Goal: Submit feedback/report problem

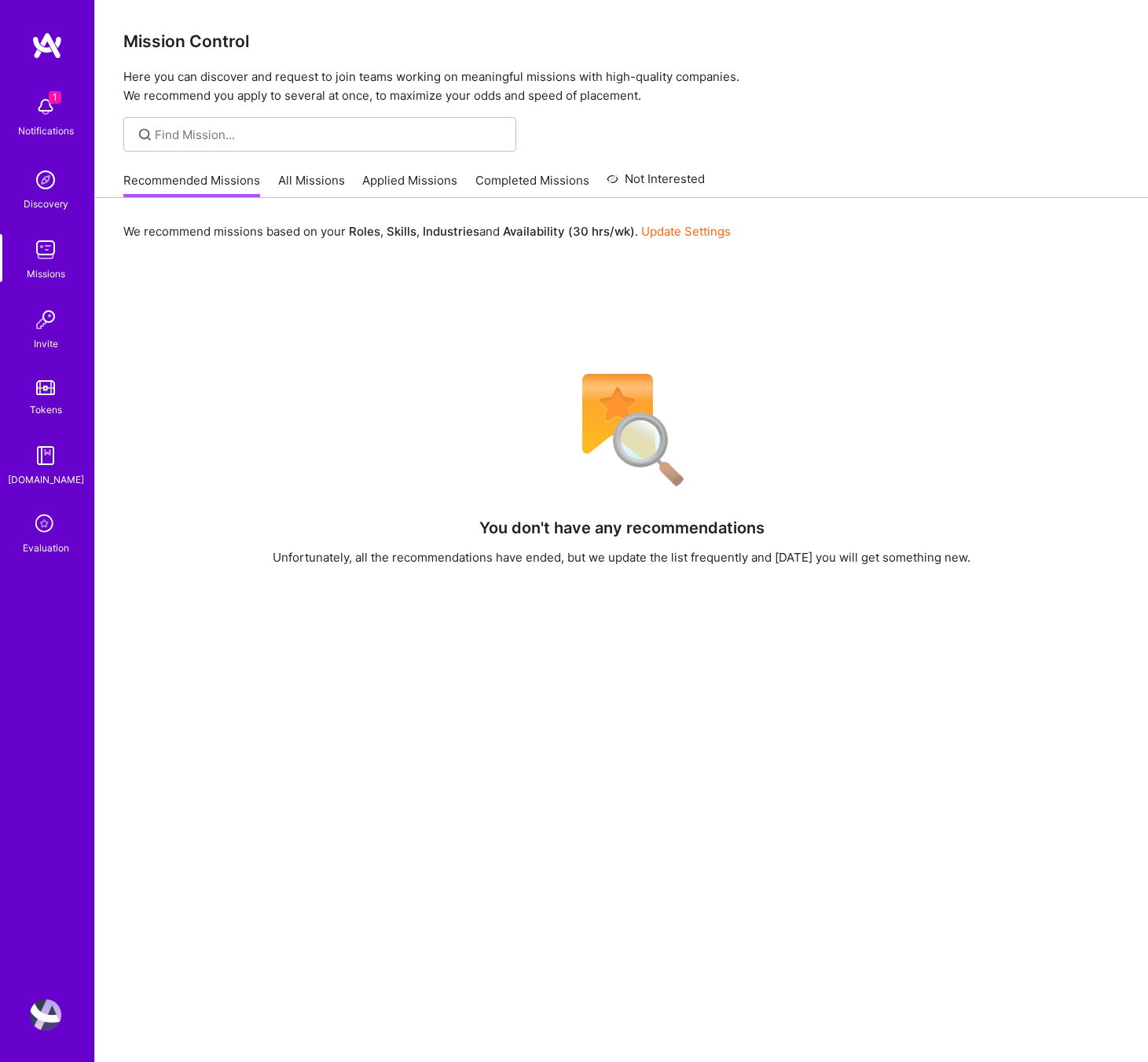
click at [55, 518] on icon at bounding box center [45, 525] width 30 height 30
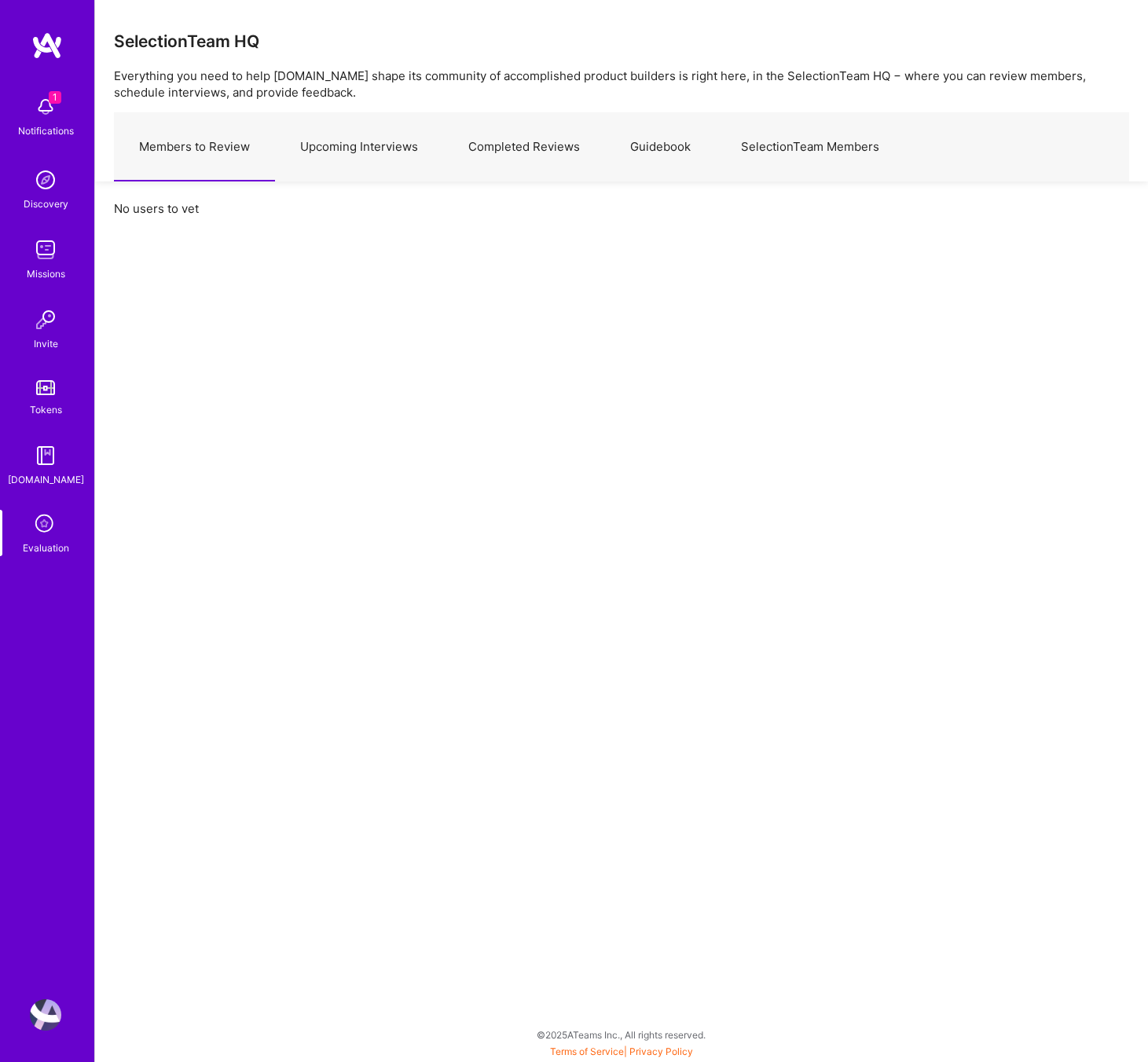
click at [341, 151] on link "Upcoming Interviews" at bounding box center [359, 147] width 168 height 68
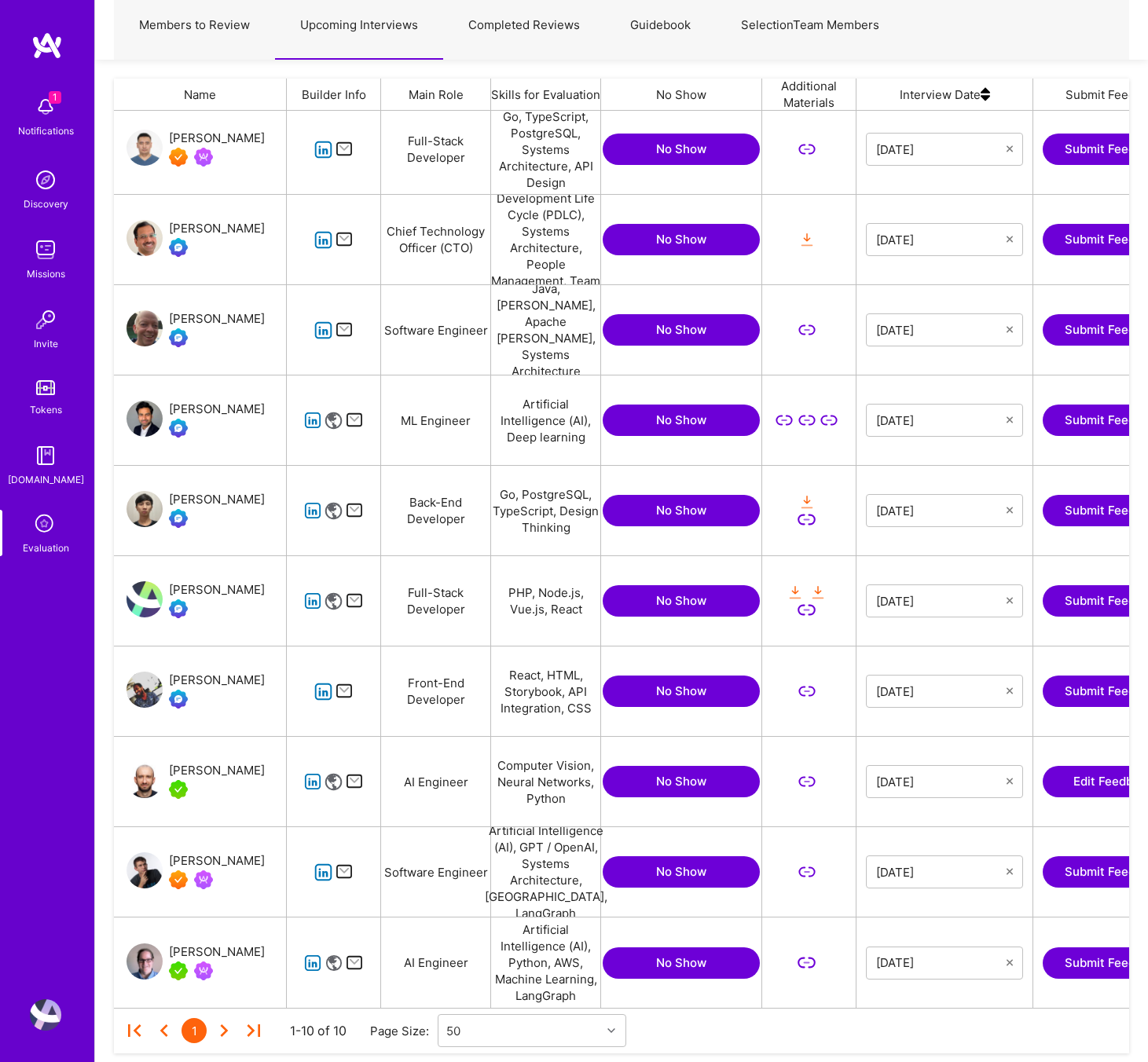
scroll to position [167, 0]
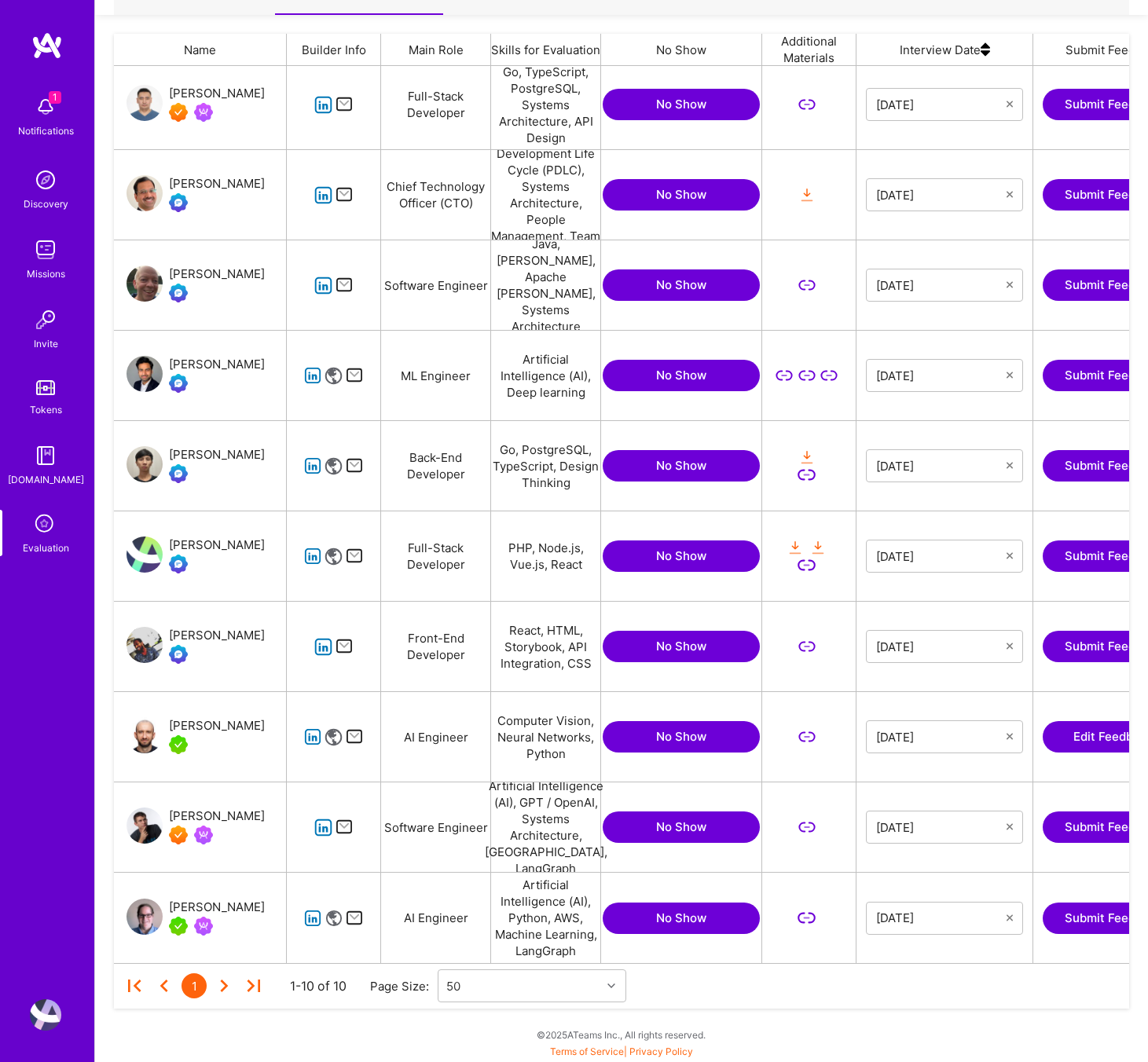
click at [320, 642] on icon "grid" at bounding box center [324, 647] width 18 height 18
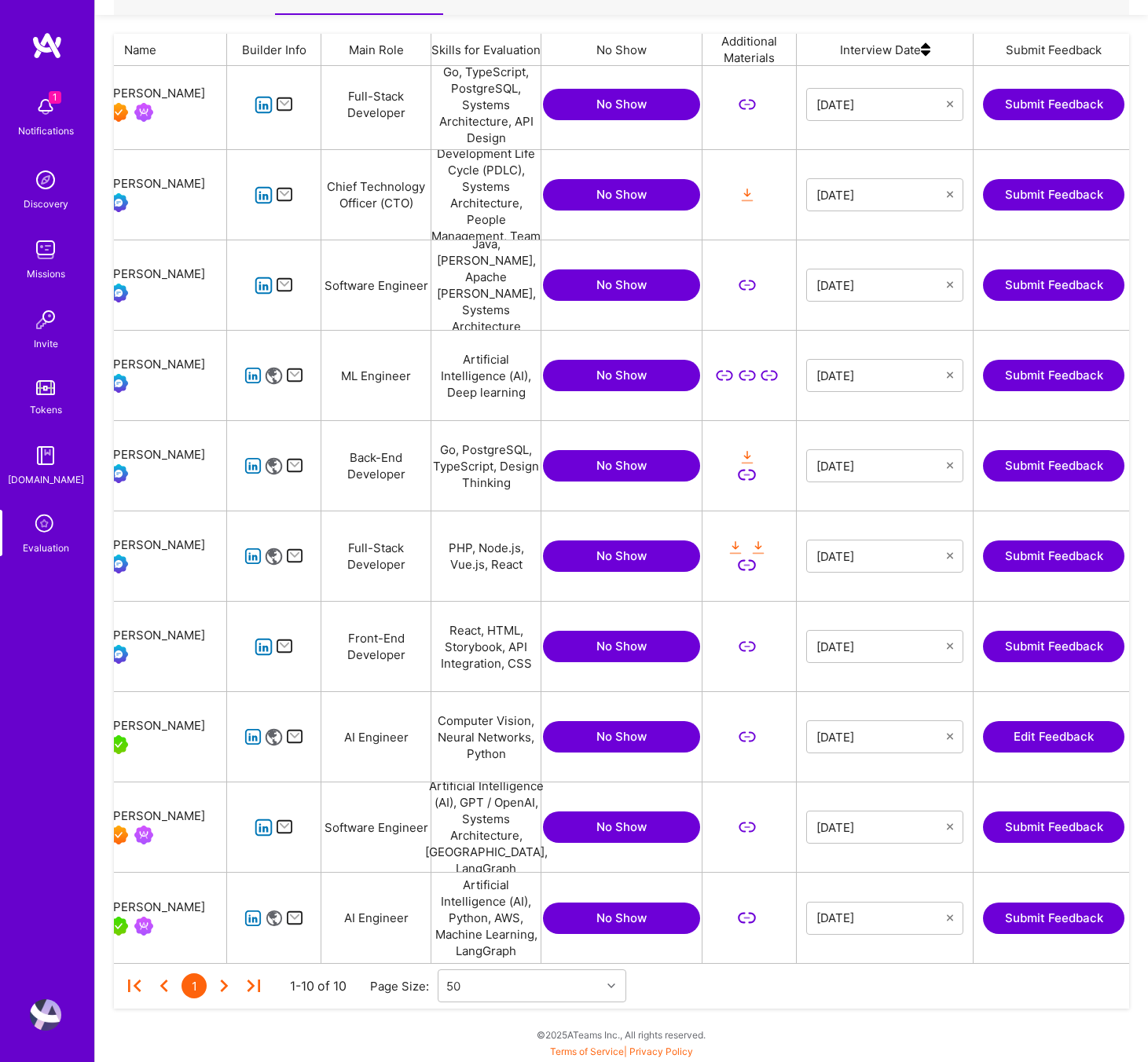
scroll to position [0, 59]
click at [266, 646] on icon "grid" at bounding box center [264, 647] width 18 height 18
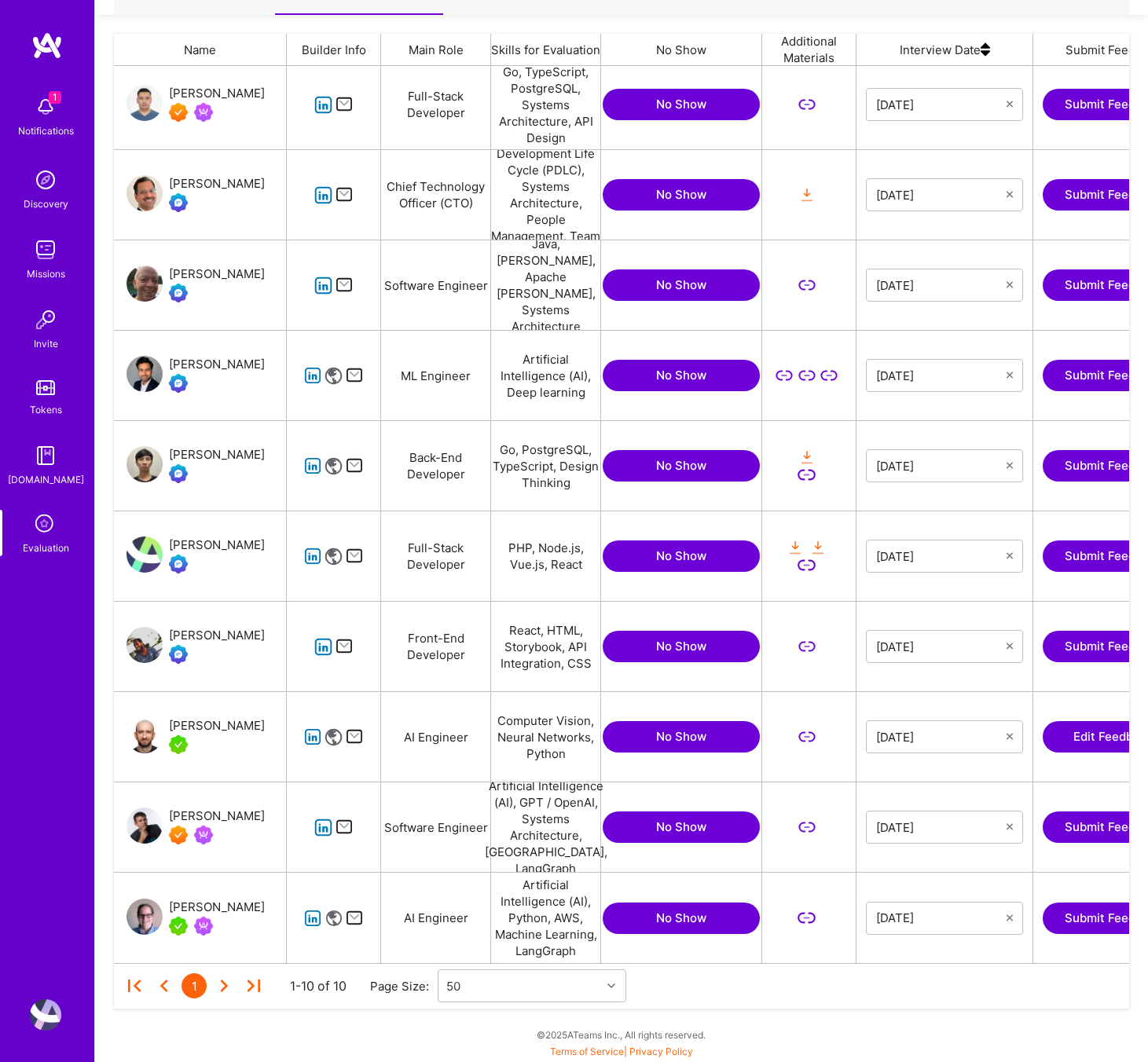
scroll to position [0, 238]
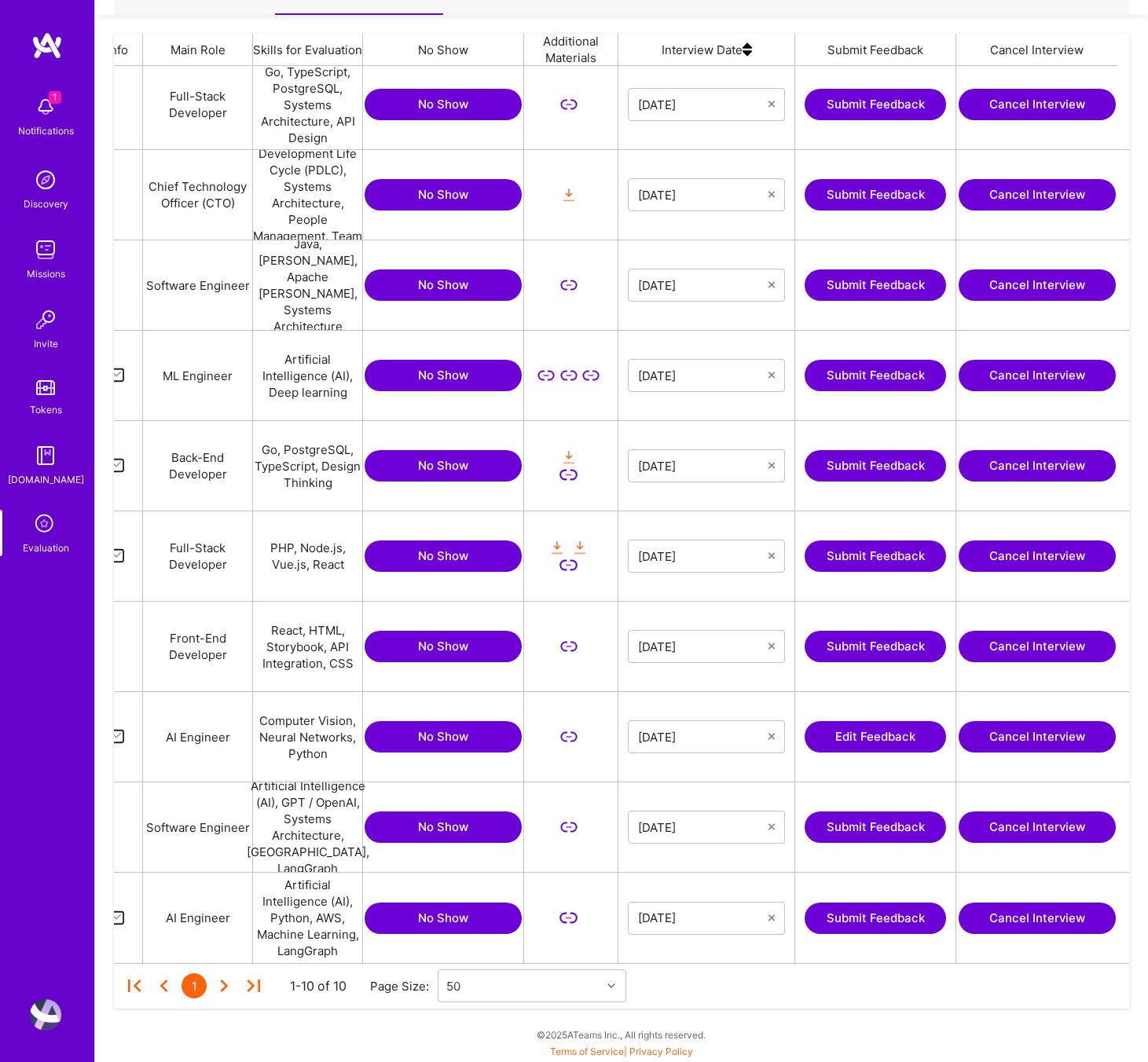
click at [855, 642] on button "Submit Feedback" at bounding box center [875, 646] width 141 height 31
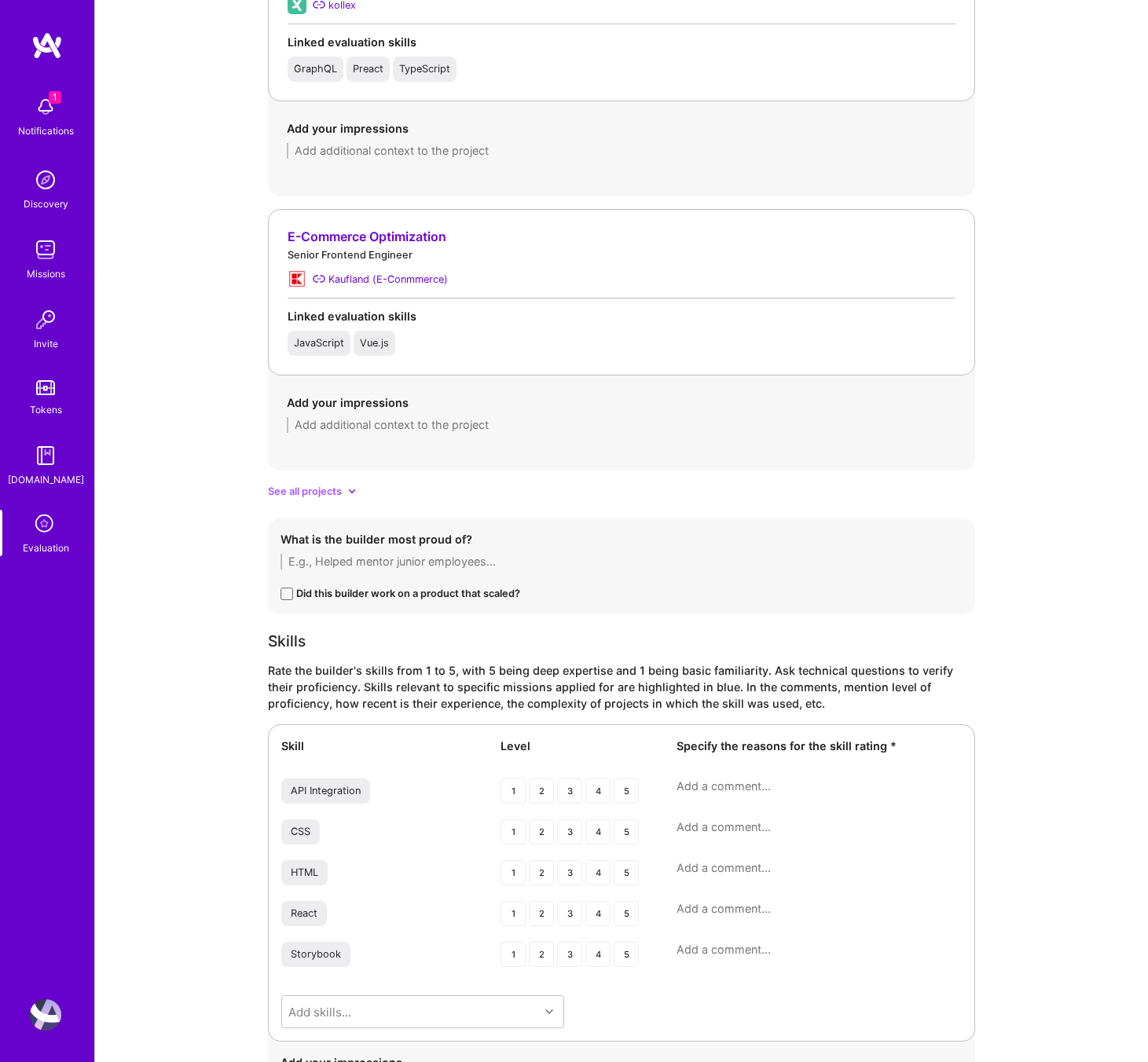
scroll to position [1306, 0]
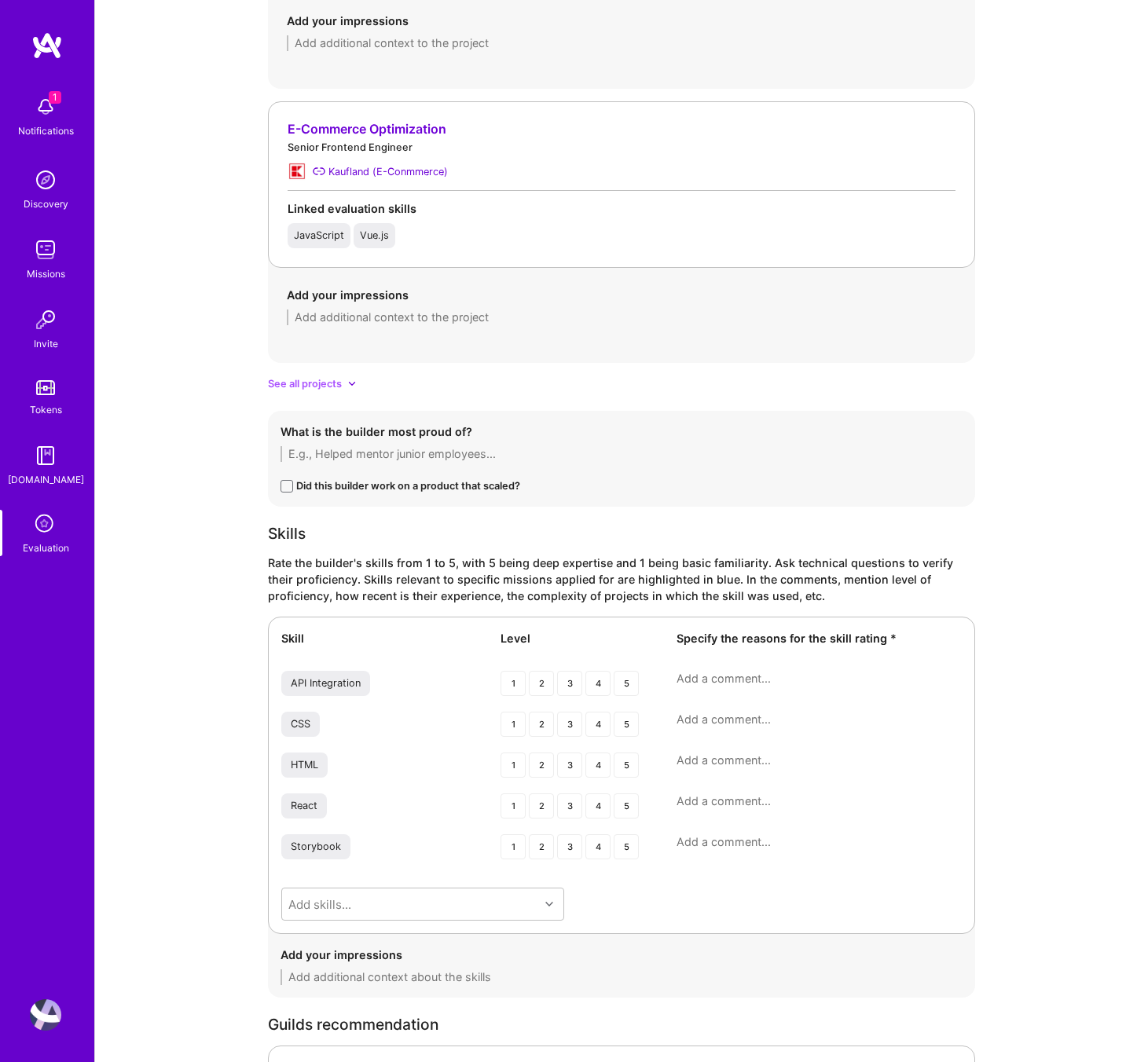
click at [324, 380] on span "See all projects" at bounding box center [305, 384] width 73 height 17
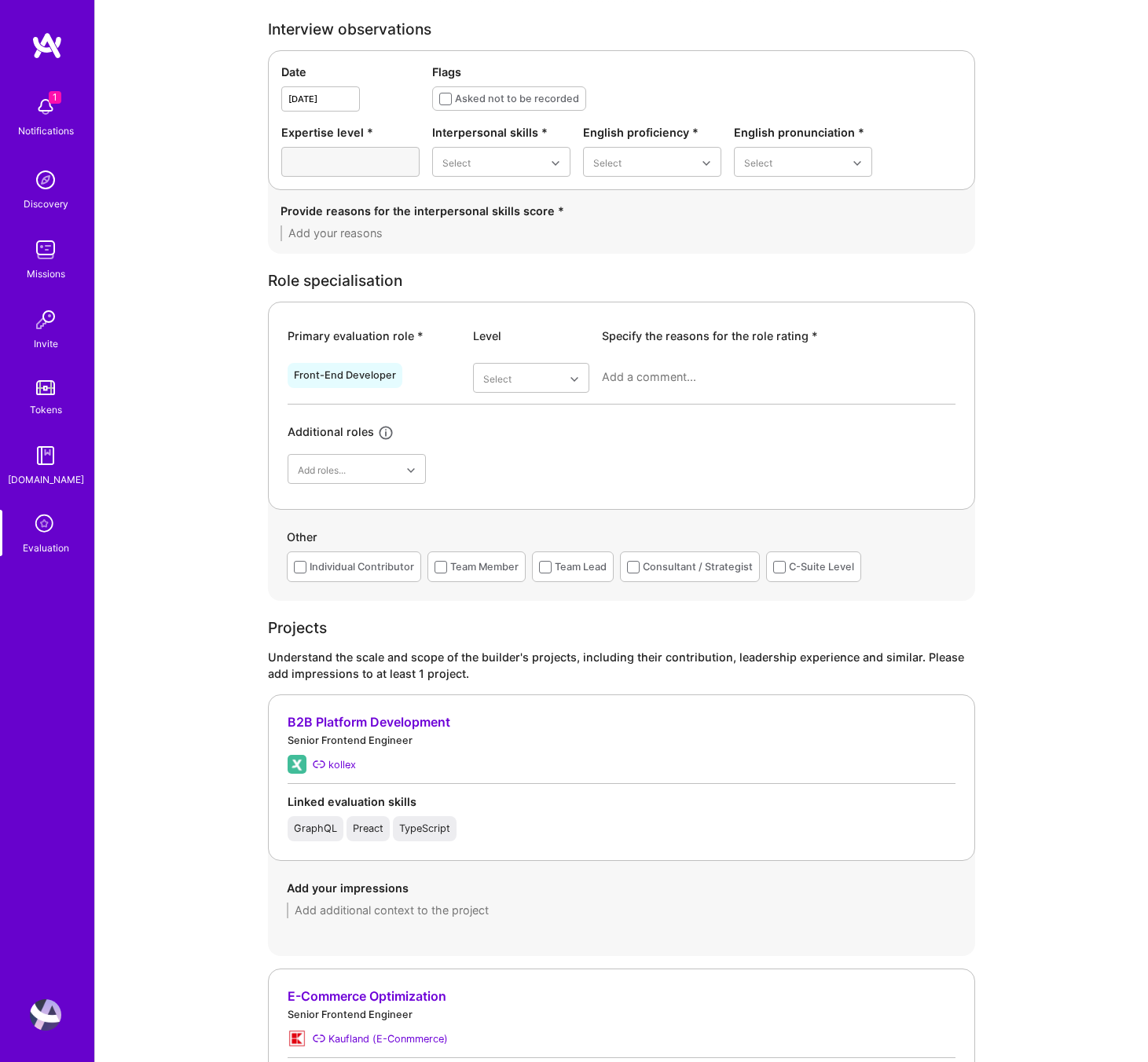
scroll to position [0, 0]
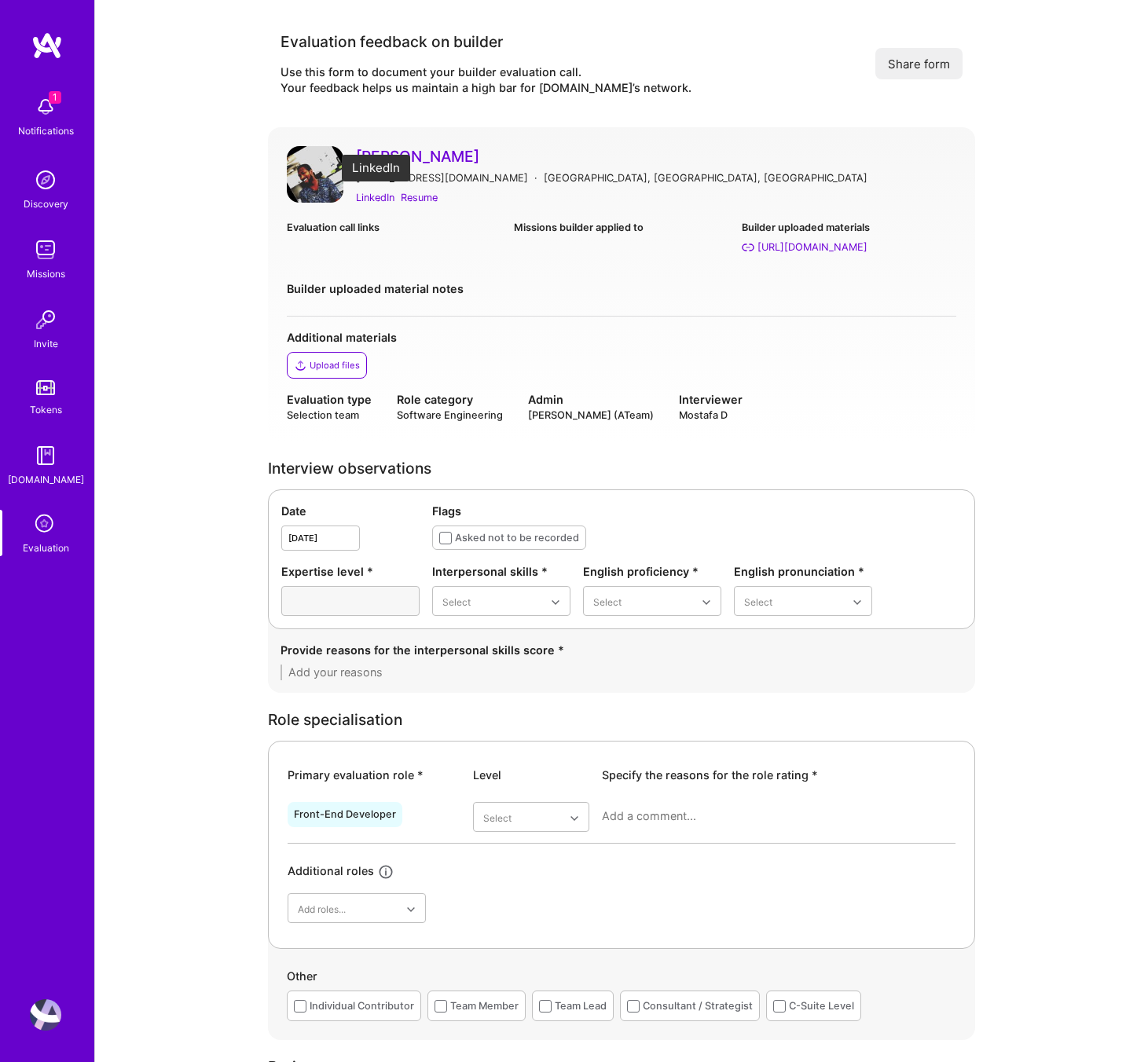
click at [362, 196] on div "LinkedIn" at bounding box center [375, 197] width 39 height 17
